Goal: Transaction & Acquisition: Purchase product/service

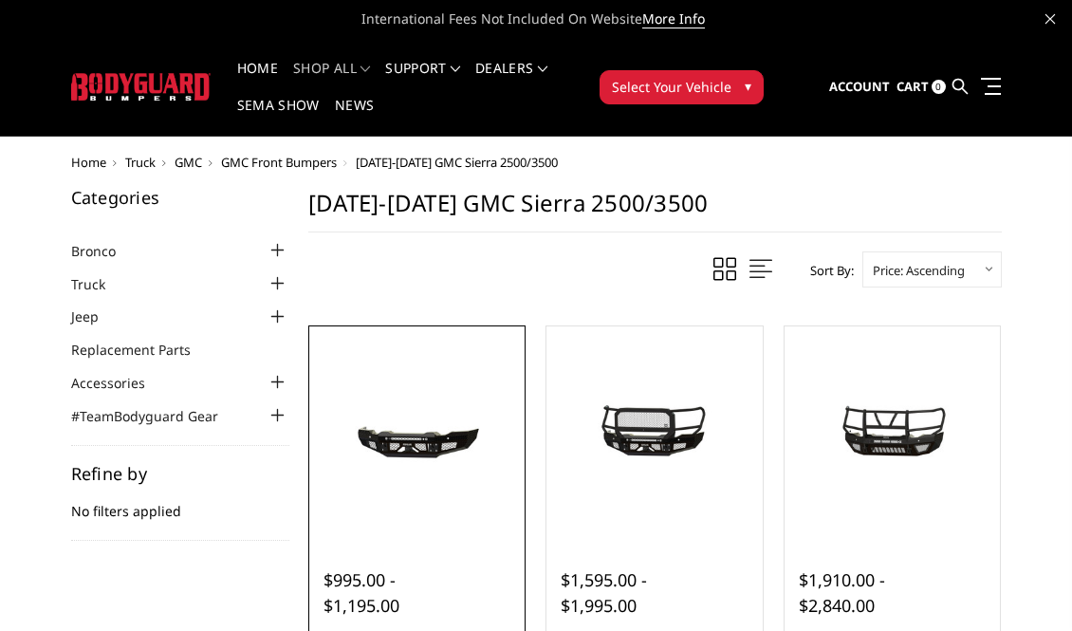
click at [442, 452] on img at bounding box center [417, 434] width 207 height 98
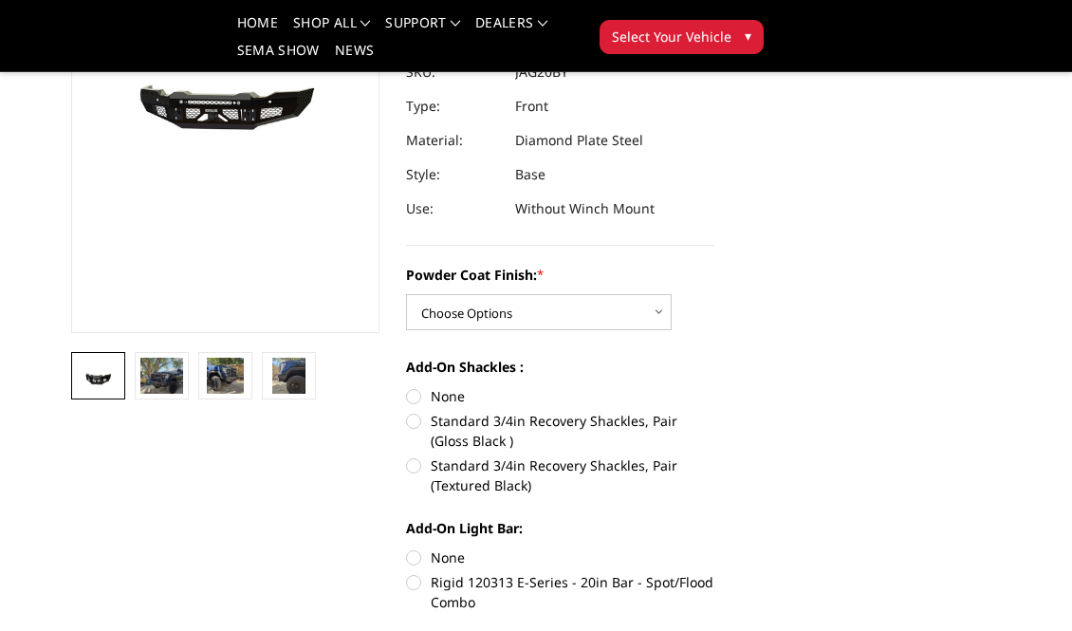
scroll to position [285, 0]
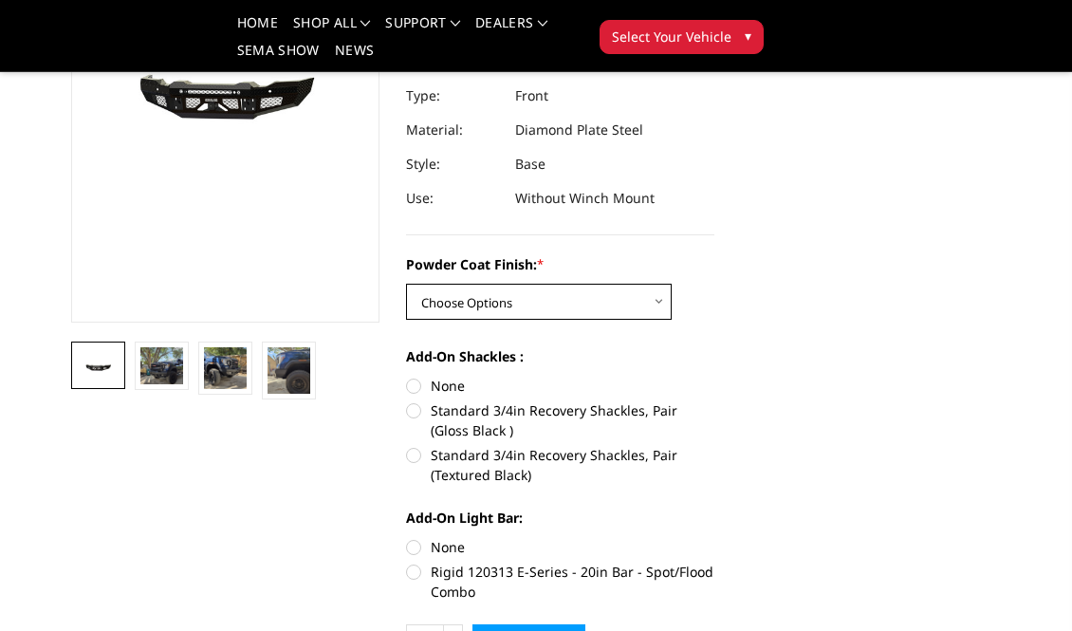
click at [548, 316] on select "Choose Options Bare Metal Gloss Black Powder Coat Textured Black Powder Coat" at bounding box center [539, 302] width 266 height 36
select select "3358"
click at [406, 284] on select "Choose Options Bare Metal Gloss Black Powder Coat Textured Black Powder Coat" at bounding box center [539, 302] width 266 height 36
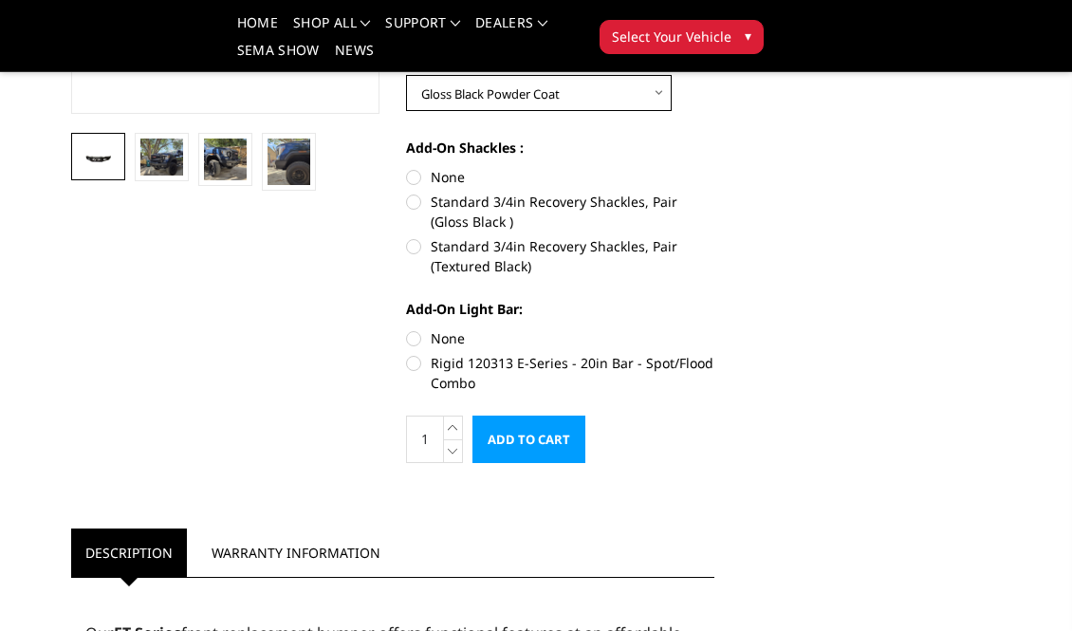
scroll to position [379, 0]
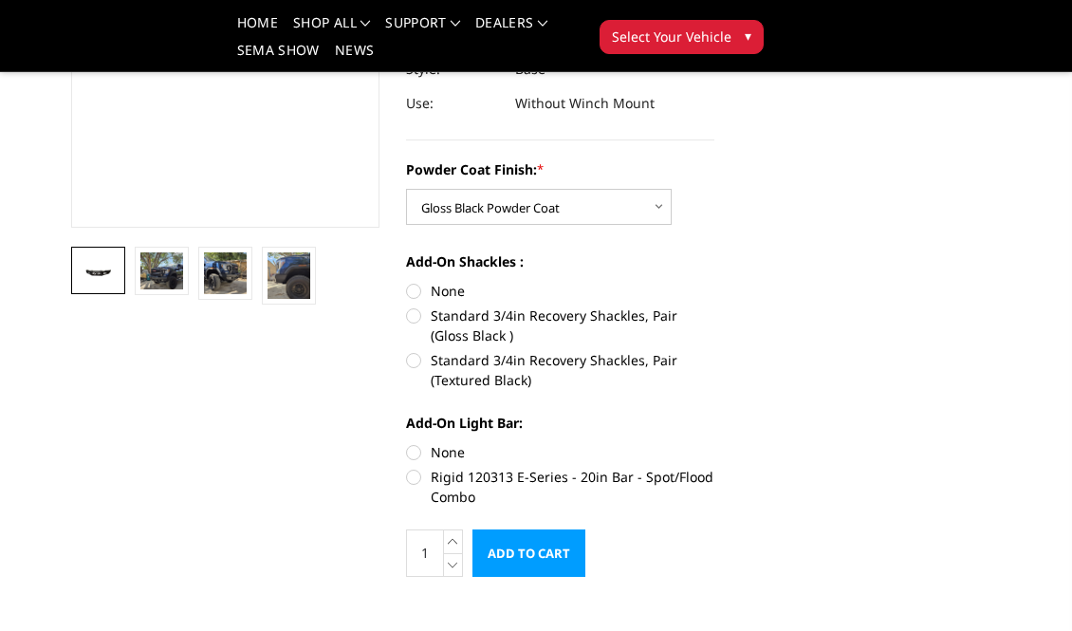
click at [658, 312] on label "Standard 3/4in Recovery Shackles, Pair (Gloss Black )" at bounding box center [560, 325] width 308 height 40
click at [714, 282] on input "Standard 3/4in Recovery Shackles, Pair (Gloss Black )" at bounding box center [714, 281] width 1 height 1
radio input "true"
click at [577, 478] on label "Rigid 120313 E-Series - 20in Bar - Spot/Flood Combo" at bounding box center [560, 487] width 308 height 40
click at [714, 443] on input "Rigid 120313 E-Series - 20in Bar - Spot/Flood Combo" at bounding box center [714, 442] width 1 height 1
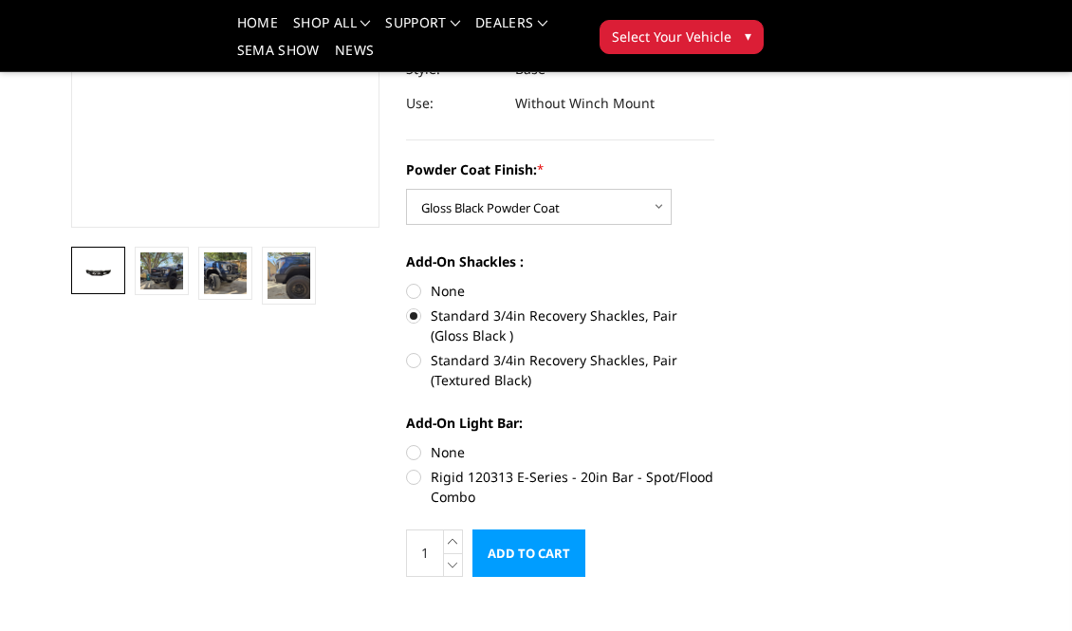
radio input "true"
click at [162, 280] on img at bounding box center [161, 270] width 43 height 37
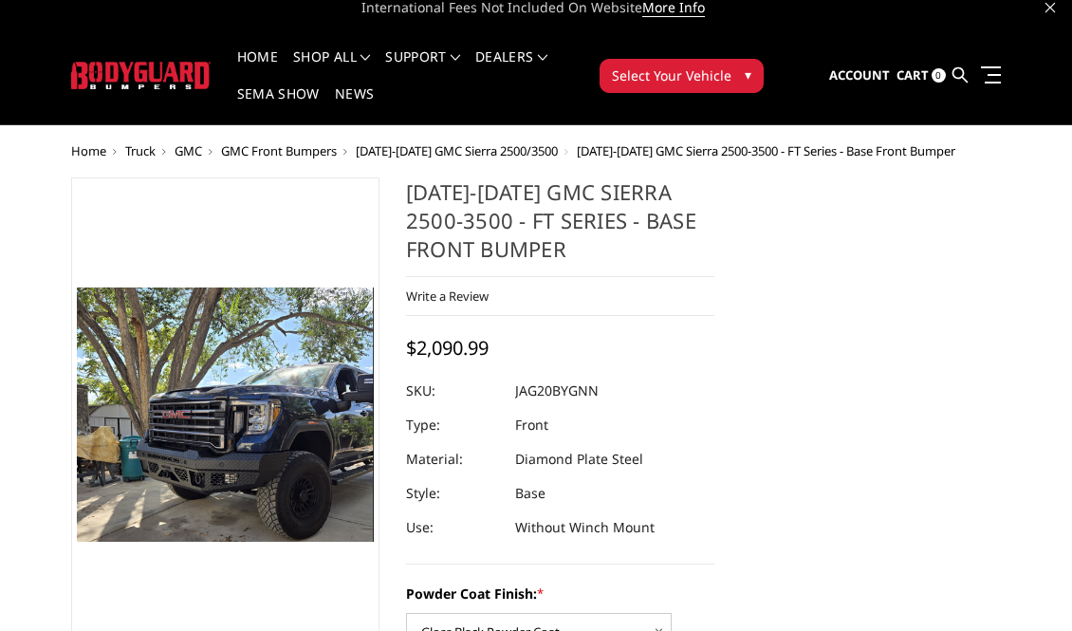
scroll to position [0, 0]
